Goal: Information Seeking & Learning: Find specific fact

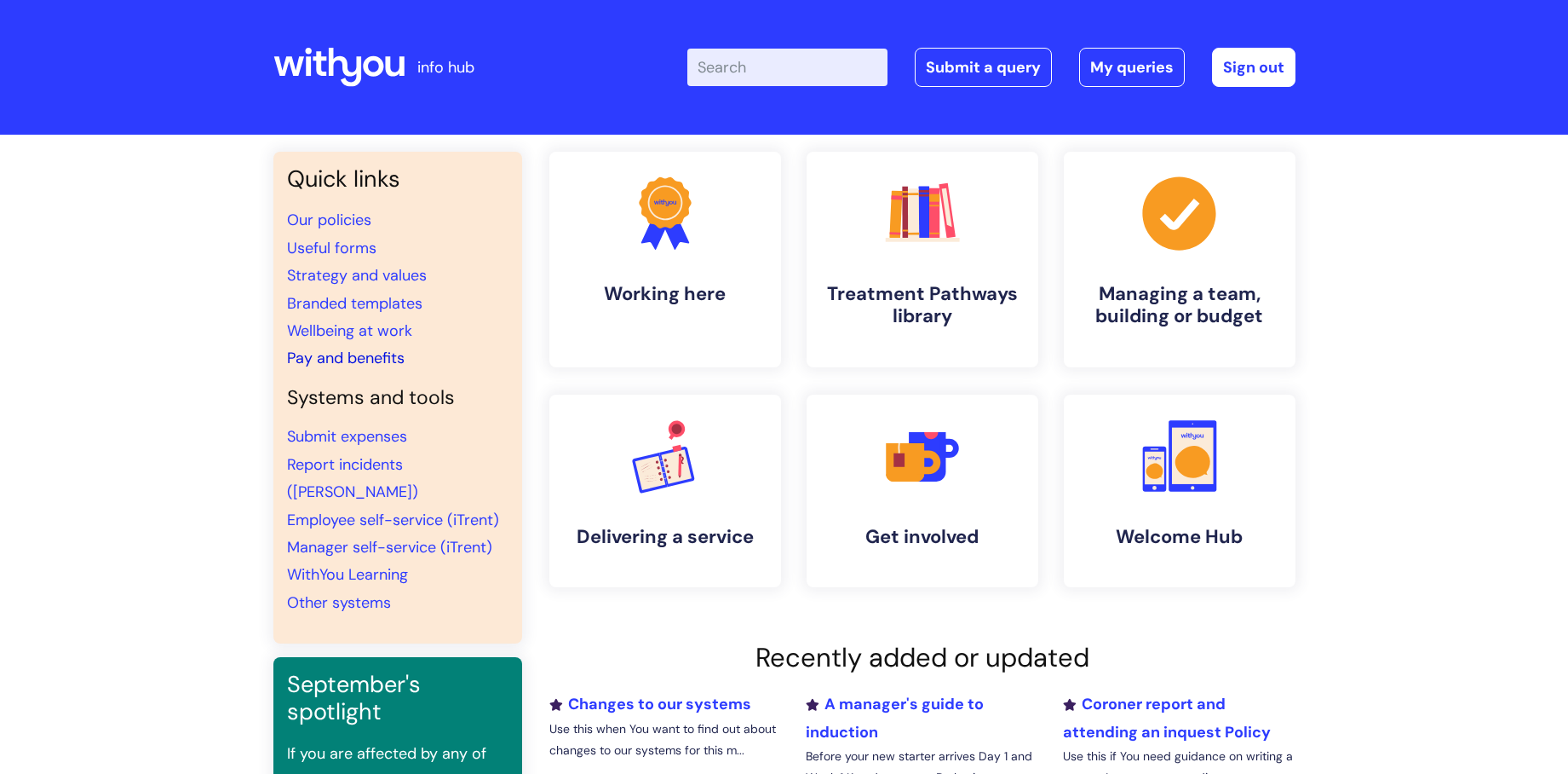
click at [317, 351] on link "Pay and benefits" at bounding box center [346, 358] width 118 height 21
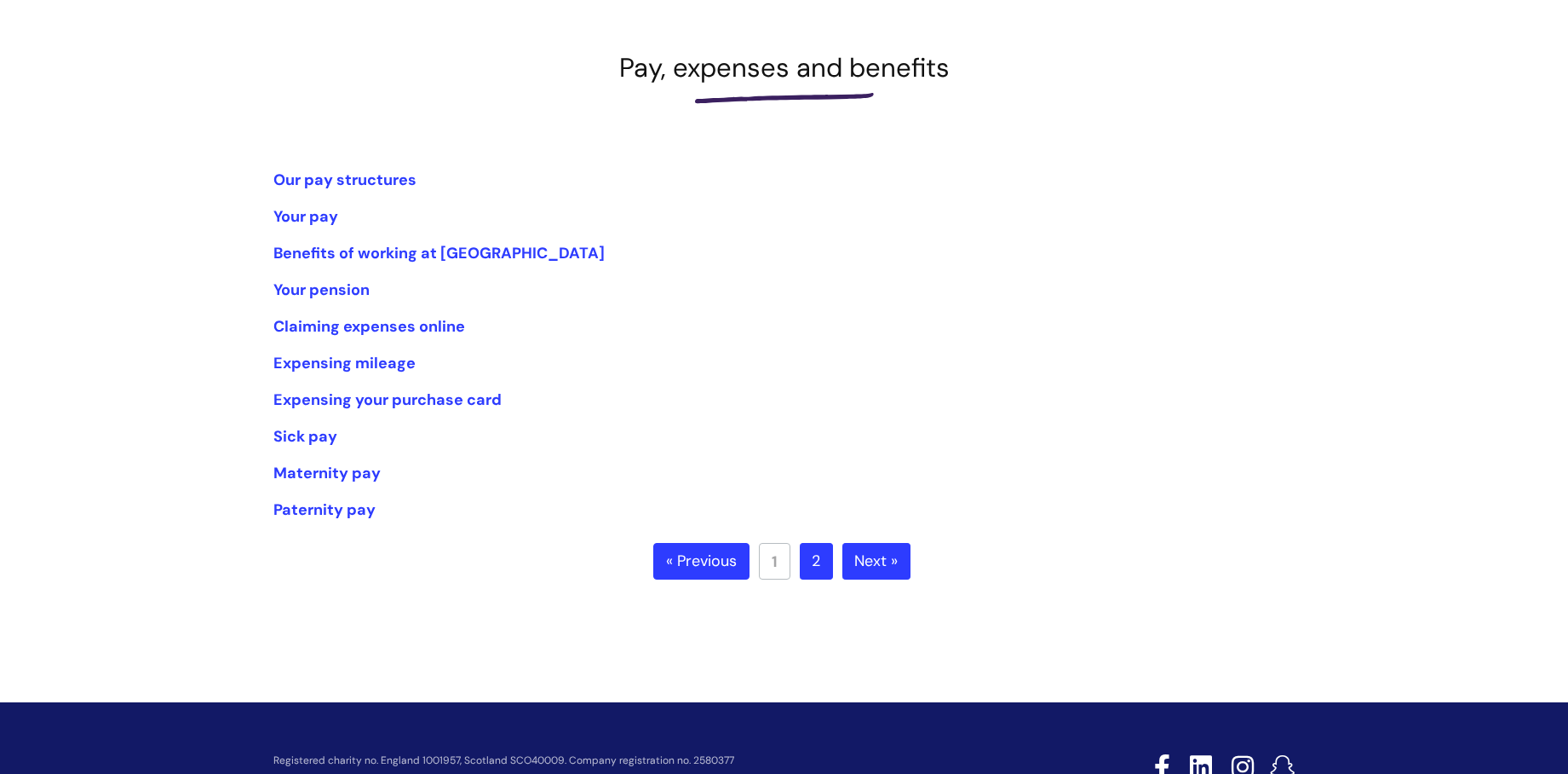
scroll to position [227, 0]
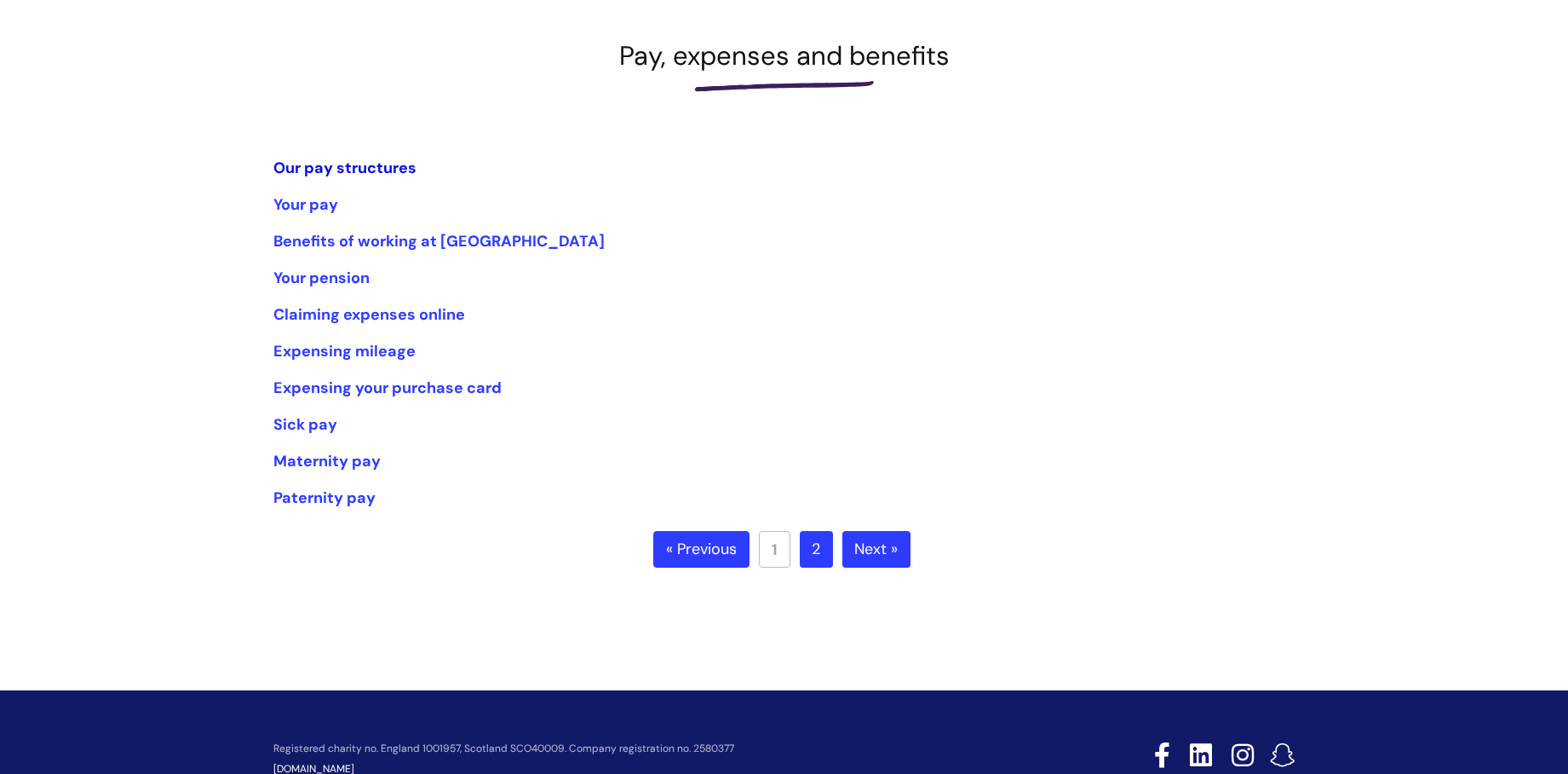
click at [308, 160] on link "Our pay structures" at bounding box center [344, 168] width 143 height 21
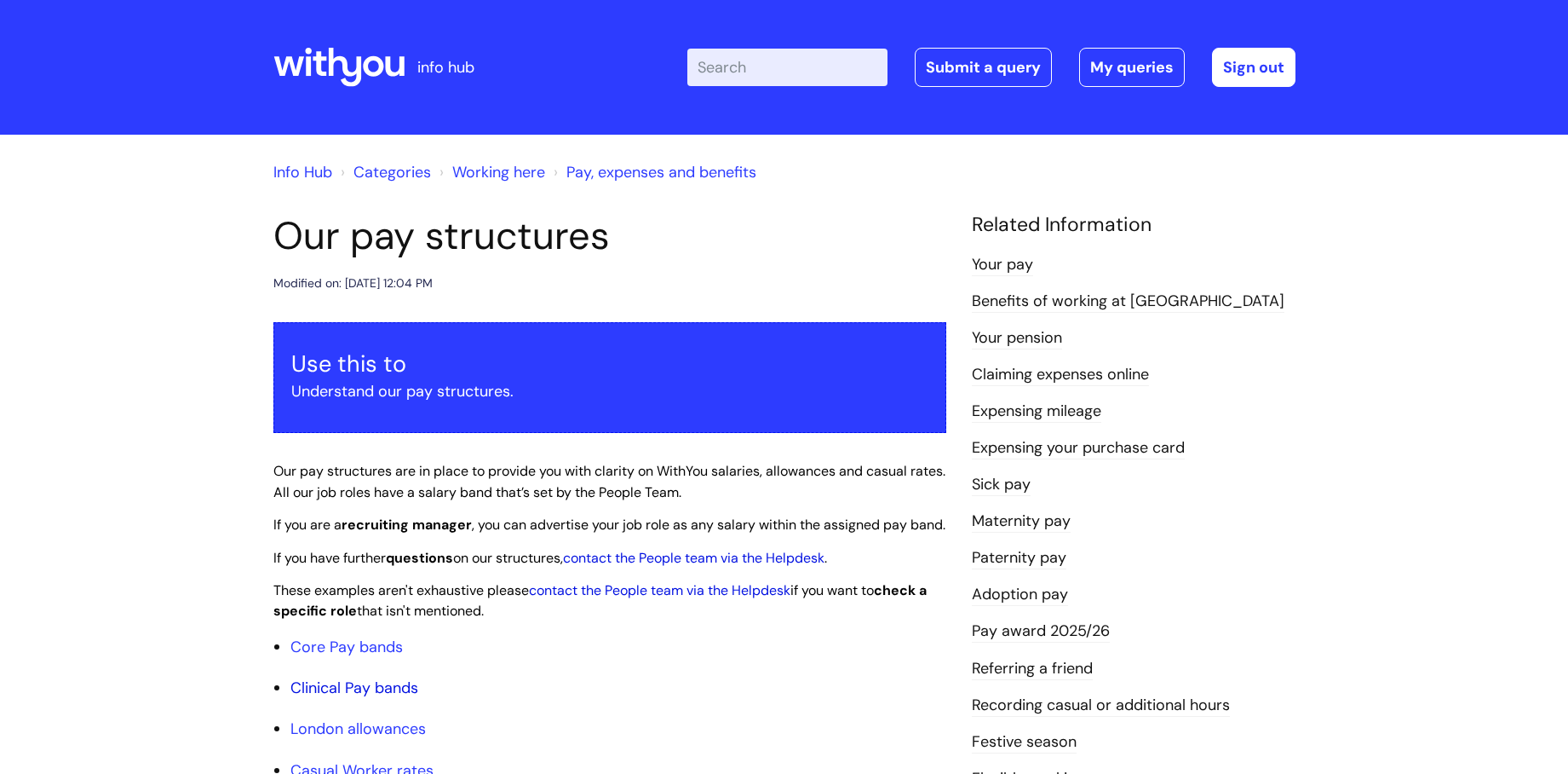
click at [395, 698] on link "Clinical Pay bands" at bounding box center [354, 688] width 127 height 21
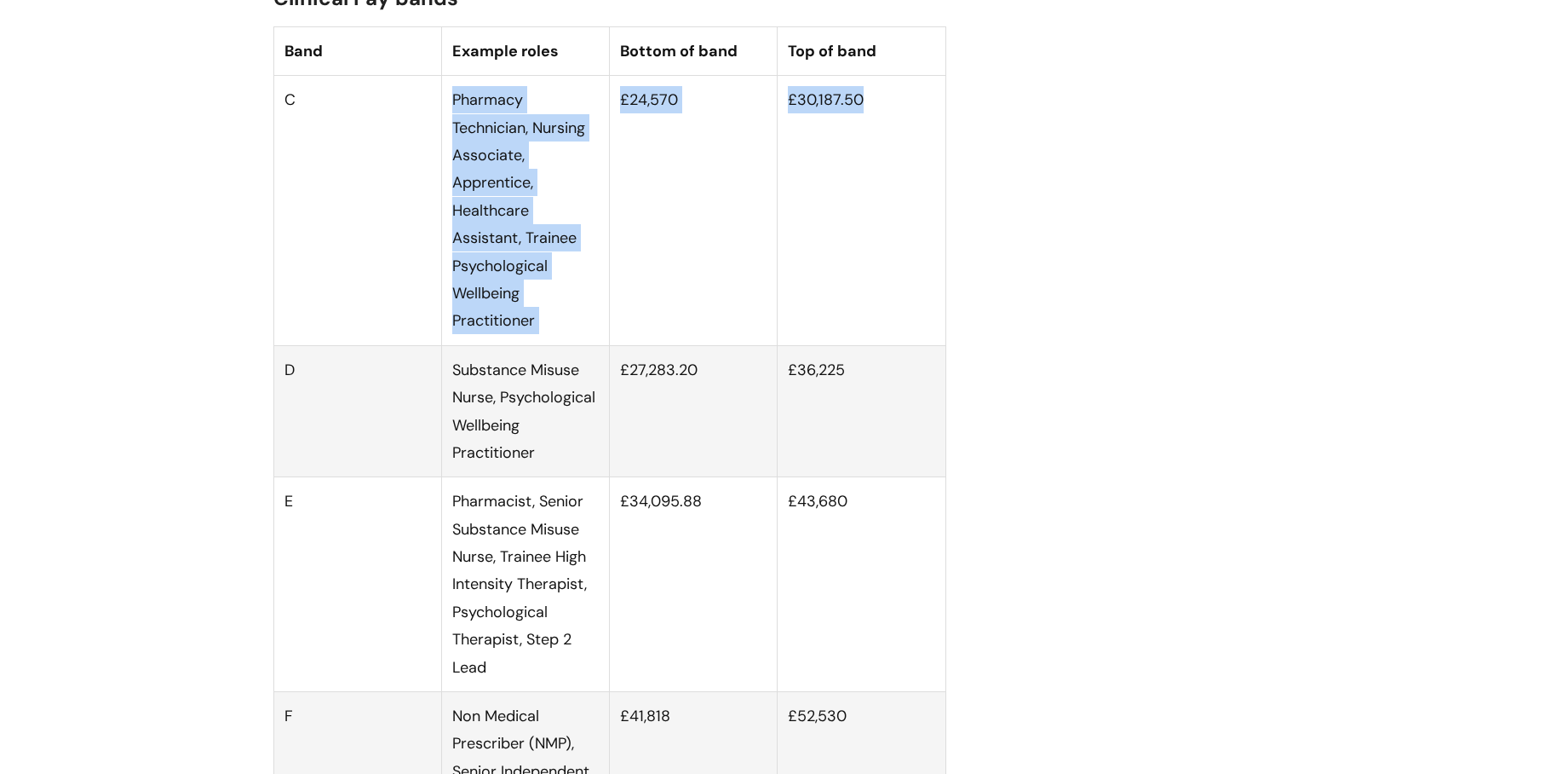
drag, startPoint x: 309, startPoint y: 112, endPoint x: 883, endPoint y: 267, distance: 594.6
click at [883, 267] on tr "C Pharmacy Technician, Nursing Associate, Apprentice, Healthcare Assistant, Tra…" at bounding box center [609, 210] width 672 height 270
drag, startPoint x: 281, startPoint y: 121, endPoint x: 903, endPoint y: 312, distance: 650.7
click at [903, 312] on tr "C Pharmacy Technician, Nursing Associate, Apprentice, Healthcare Assistant, Tra…" at bounding box center [609, 210] width 672 height 270
drag, startPoint x: 903, startPoint y: 312, endPoint x: 644, endPoint y: 288, distance: 260.1
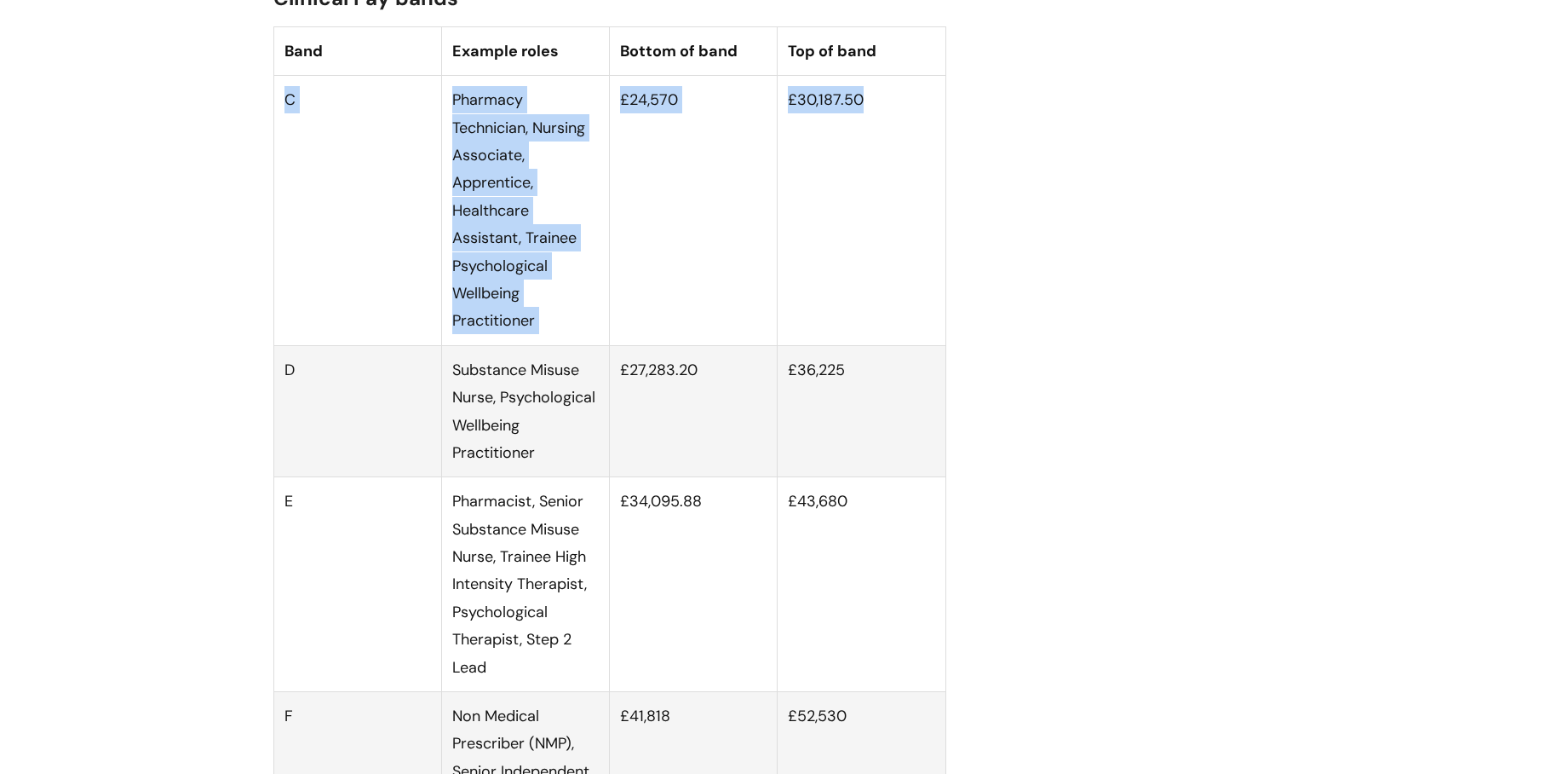
copy tr "C Pharmacy Technician, Nursing Associate, Apprentice, Healthcare Assistant, Tra…"
click at [670, 198] on td "£24,570" at bounding box center [693, 210] width 167 height 270
